Goal: Task Accomplishment & Management: Use online tool/utility

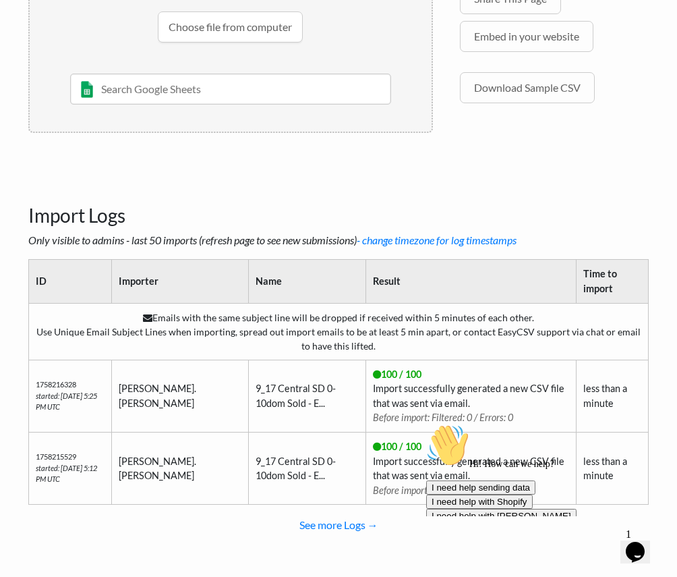
scroll to position [341, 0]
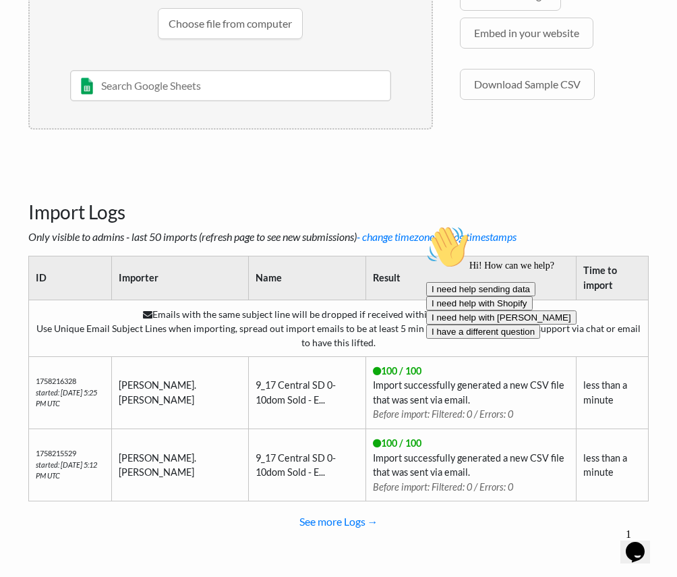
click at [630, 540] on button "Opens Chat This icon Opens the chat window." at bounding box center [636, 551] width 30 height 23
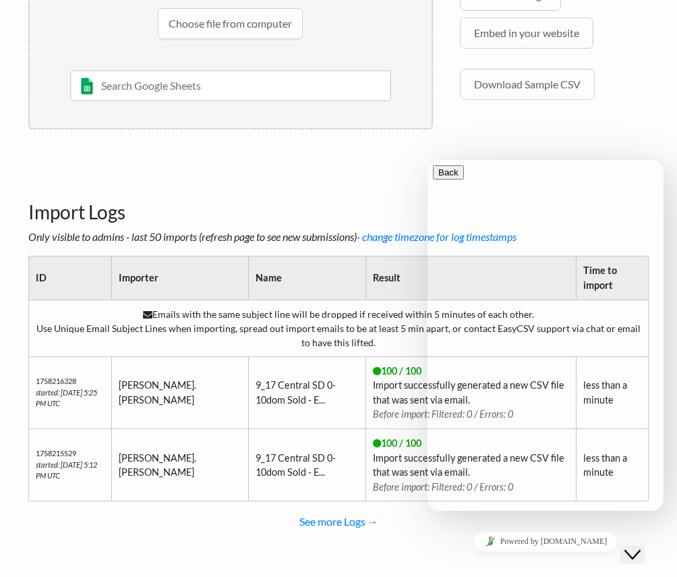
click at [641, 549] on icon "Close Chat This icon closes the chat window." at bounding box center [633, 555] width 16 height 16
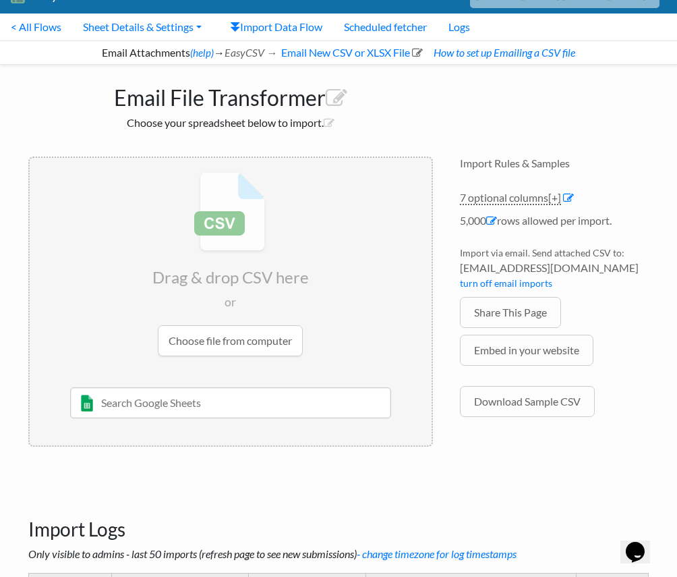
scroll to position [0, 0]
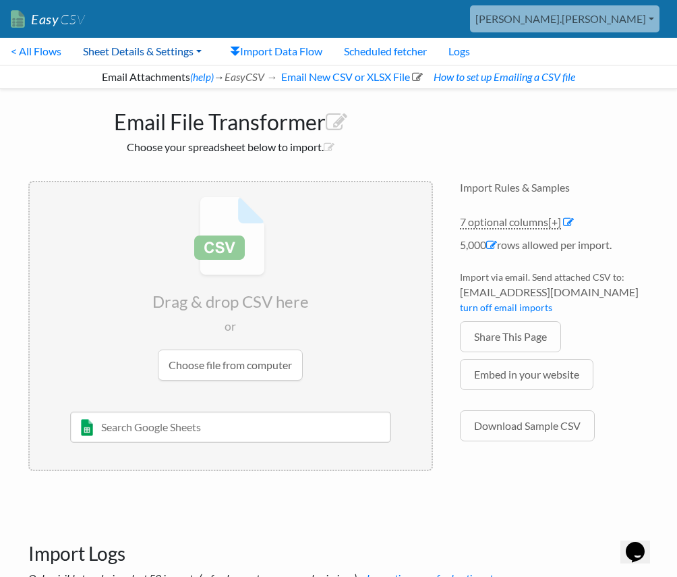
click at [138, 49] on link "Sheet Details & Settings" at bounding box center [142, 51] width 140 height 27
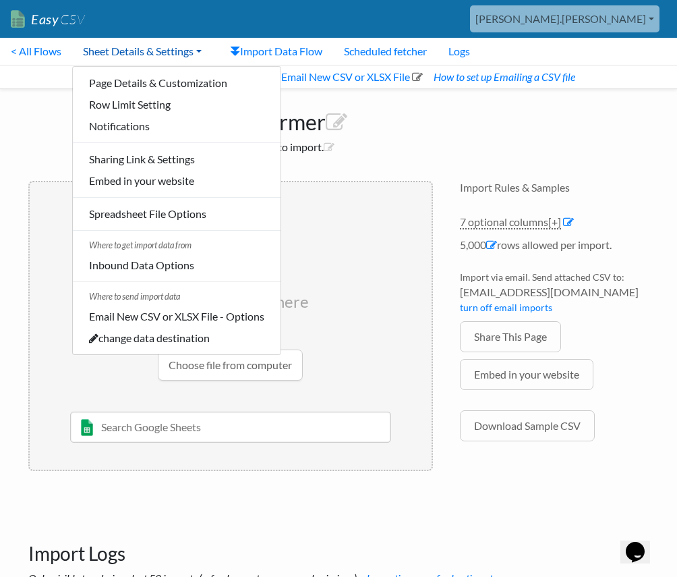
click at [138, 49] on link "Sheet Details & Settings" at bounding box center [142, 51] width 140 height 27
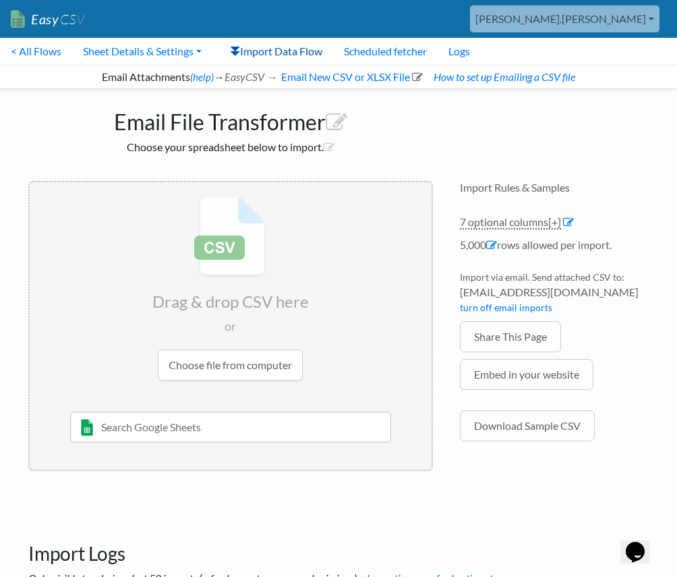
click at [269, 47] on link "Import Data Flow" at bounding box center [276, 51] width 114 height 27
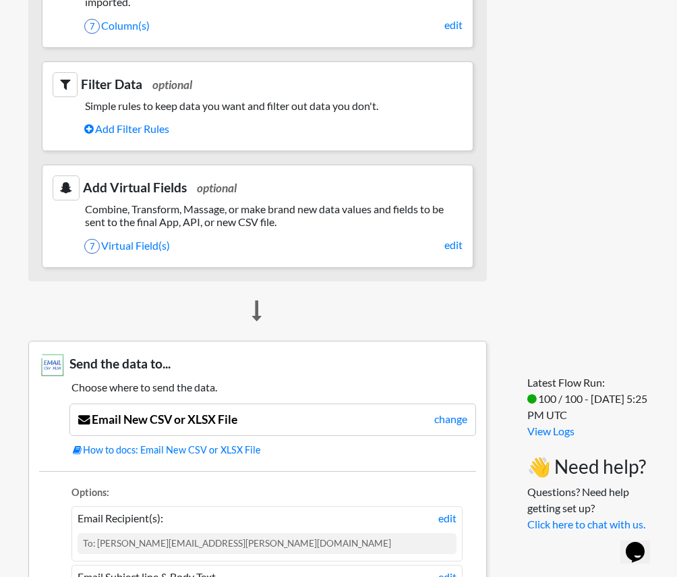
scroll to position [723, 0]
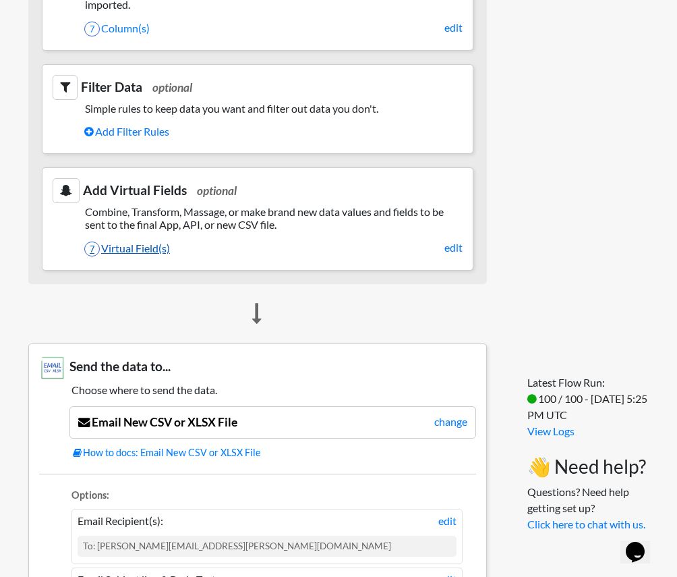
click at [155, 260] on link "7 Virtual Field(s)" at bounding box center [273, 248] width 379 height 23
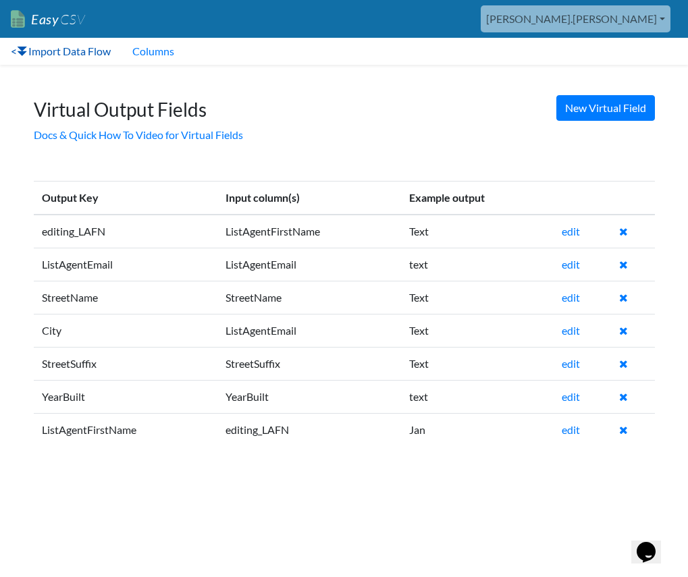
click at [63, 55] on link "< Import Data Flow" at bounding box center [60, 51] width 121 height 27
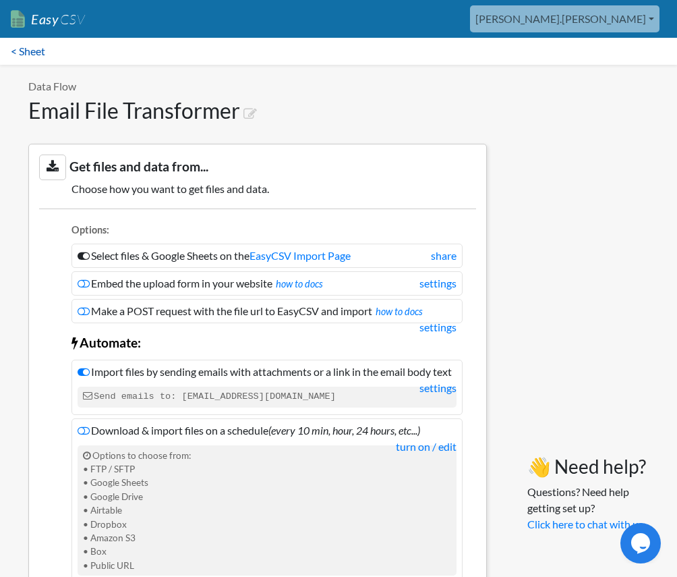
click at [15, 50] on link "< Sheet" at bounding box center [28, 51] width 56 height 27
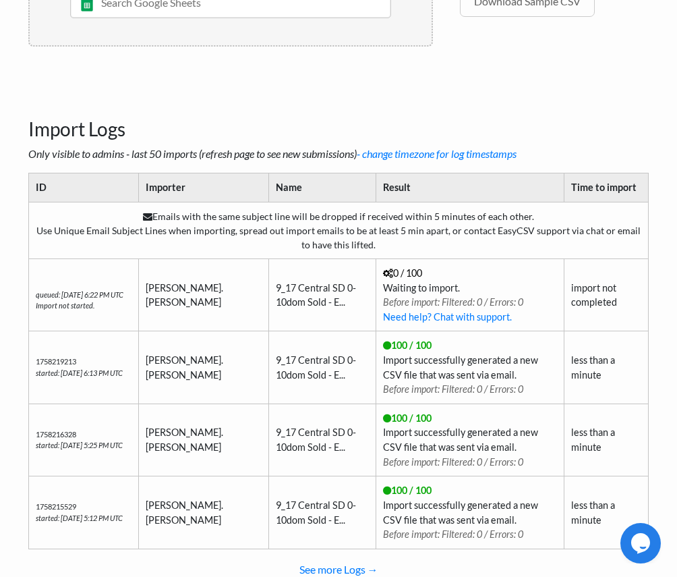
scroll to position [453, 0]
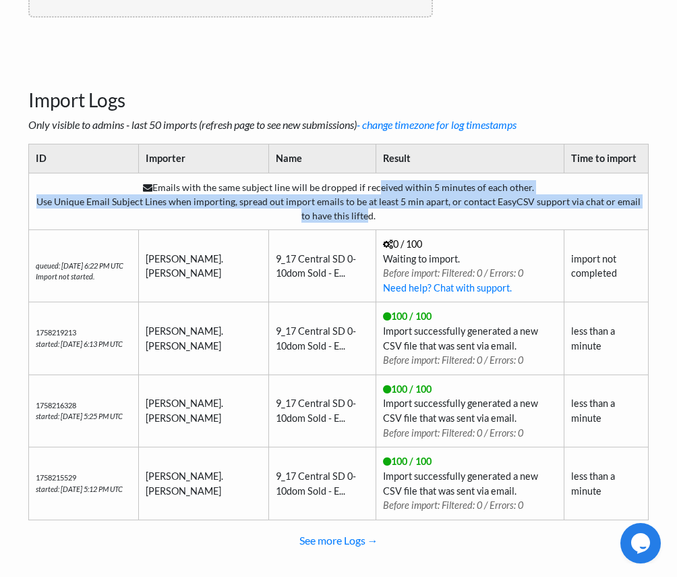
drag, startPoint x: 378, startPoint y: 187, endPoint x: 359, endPoint y: 219, distance: 36.9
click at [359, 219] on td "Emails with the same subject line will be dropped if received within 5 minutes …" at bounding box center [339, 201] width 620 height 57
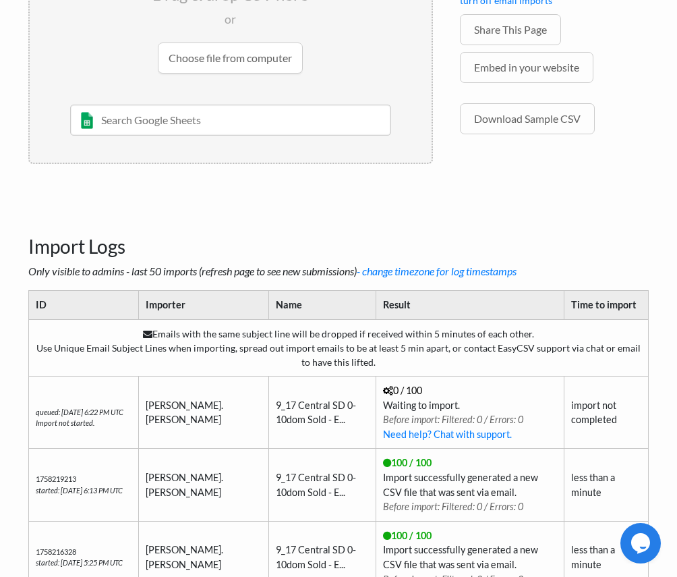
scroll to position [0, 0]
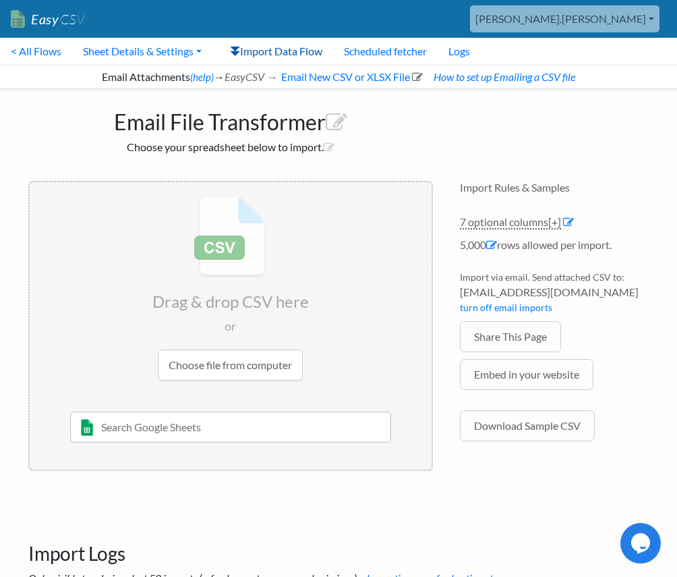
click at [255, 53] on link "Import Data Flow" at bounding box center [276, 51] width 114 height 27
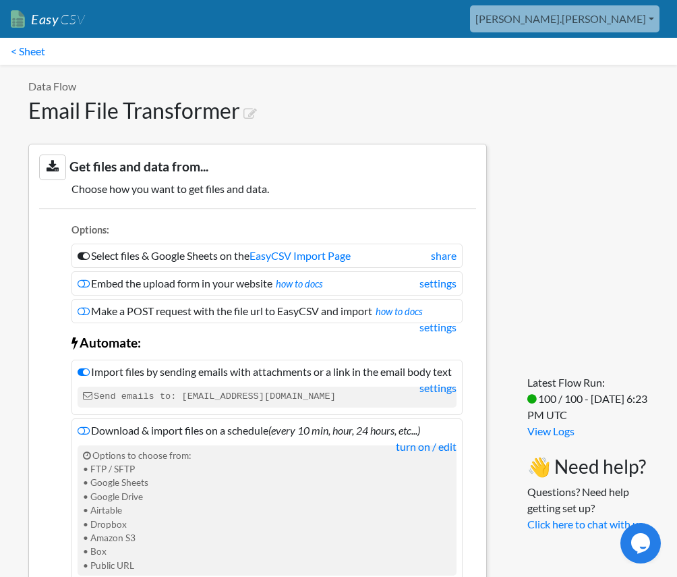
scroll to position [671, 0]
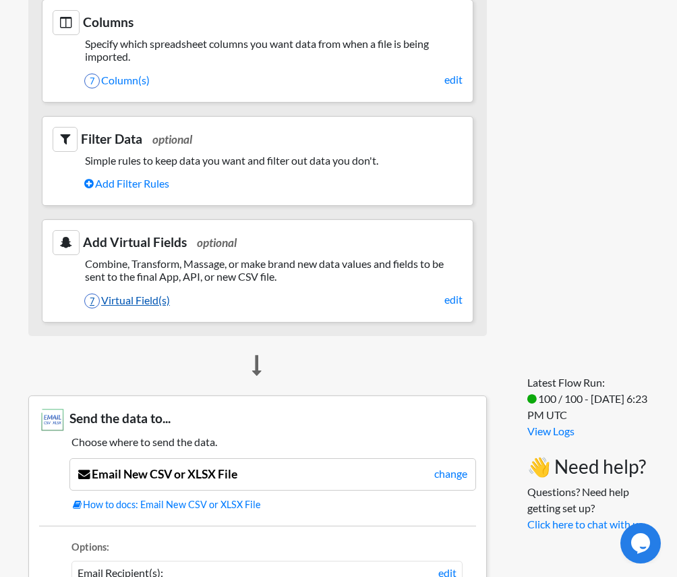
click at [117, 312] on link "7 Virtual Field(s)" at bounding box center [273, 300] width 379 height 23
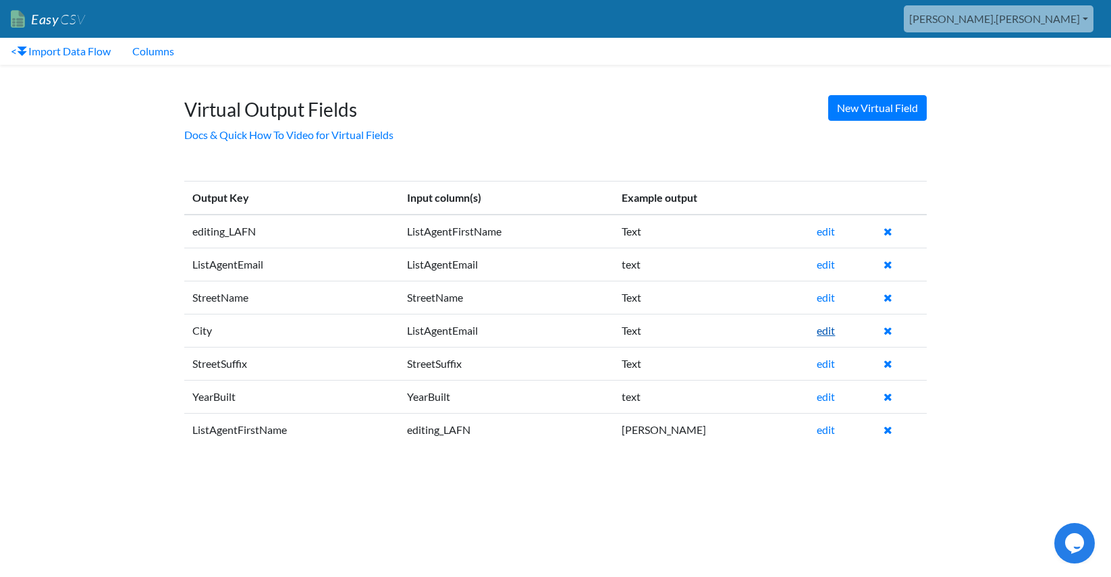
click at [687, 332] on link "edit" at bounding box center [825, 330] width 18 height 13
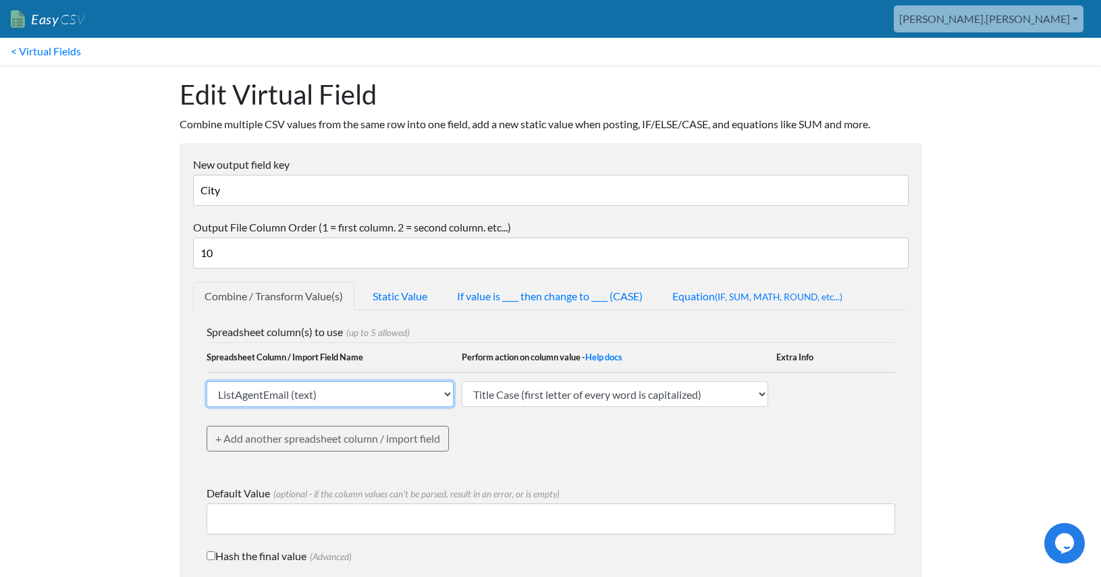
click at [283, 397] on select "ListAgentEmail (text) ListAgentFirstName (text) StreetNumberNumeric (text) Stre…" at bounding box center [330, 394] width 248 height 26
select select "757941"
click at [206, 381] on select "ListAgentEmail (text) ListAgentFirstName (text) StreetNumberNumeric (text) Stre…" at bounding box center [330, 394] width 248 height 26
click at [137, 393] on body "Easy CSV marcus.carey Prophethomes All Flows All CSV Generators Business & Plan…" at bounding box center [550, 322] width 1101 height 644
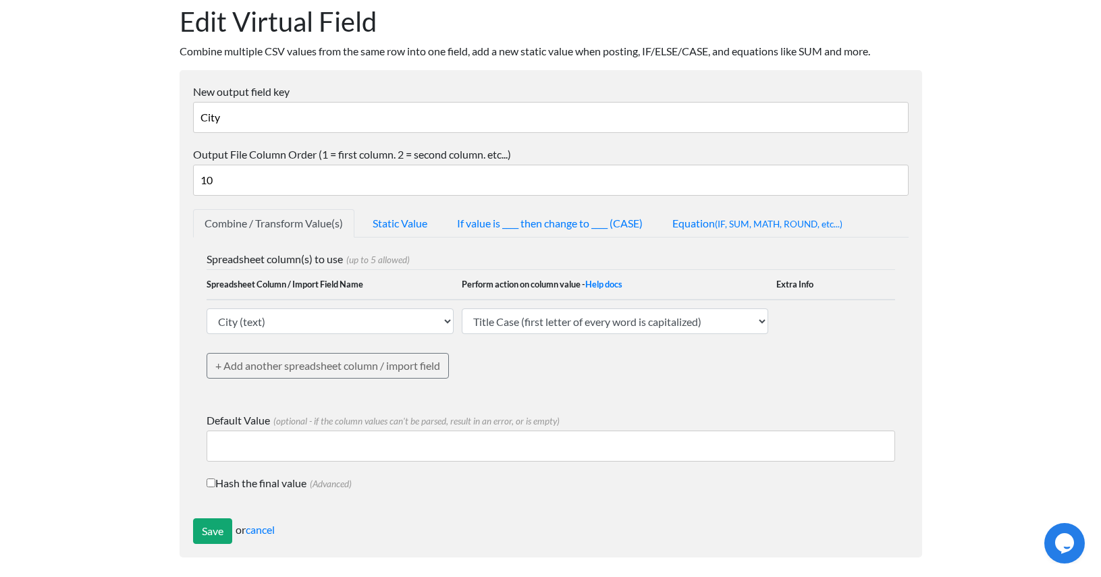
scroll to position [78, 0]
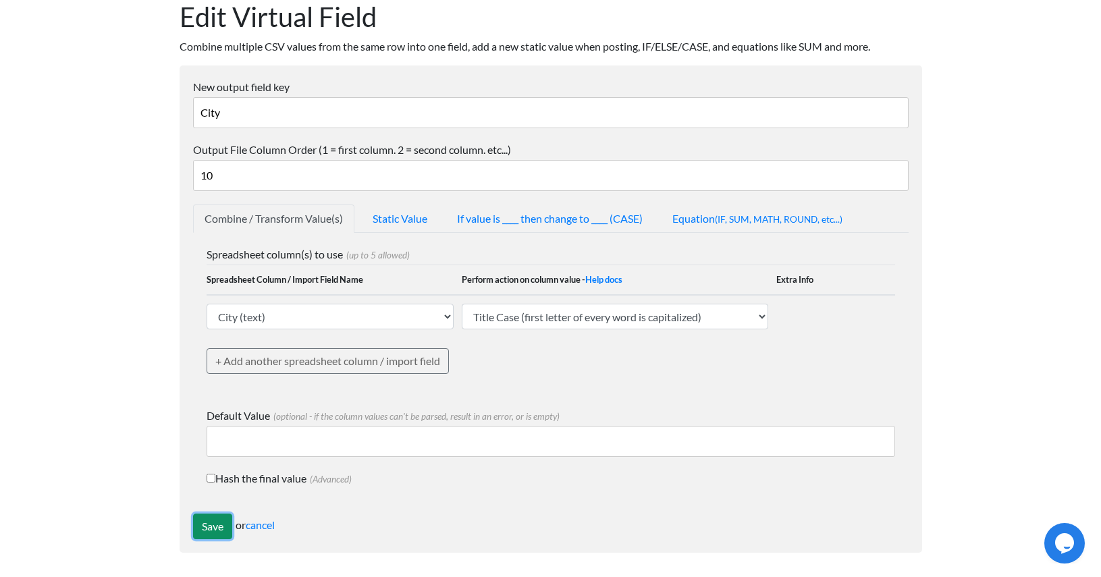
click at [216, 525] on input "Save" at bounding box center [212, 527] width 39 height 26
